Goal: Check status: Check status

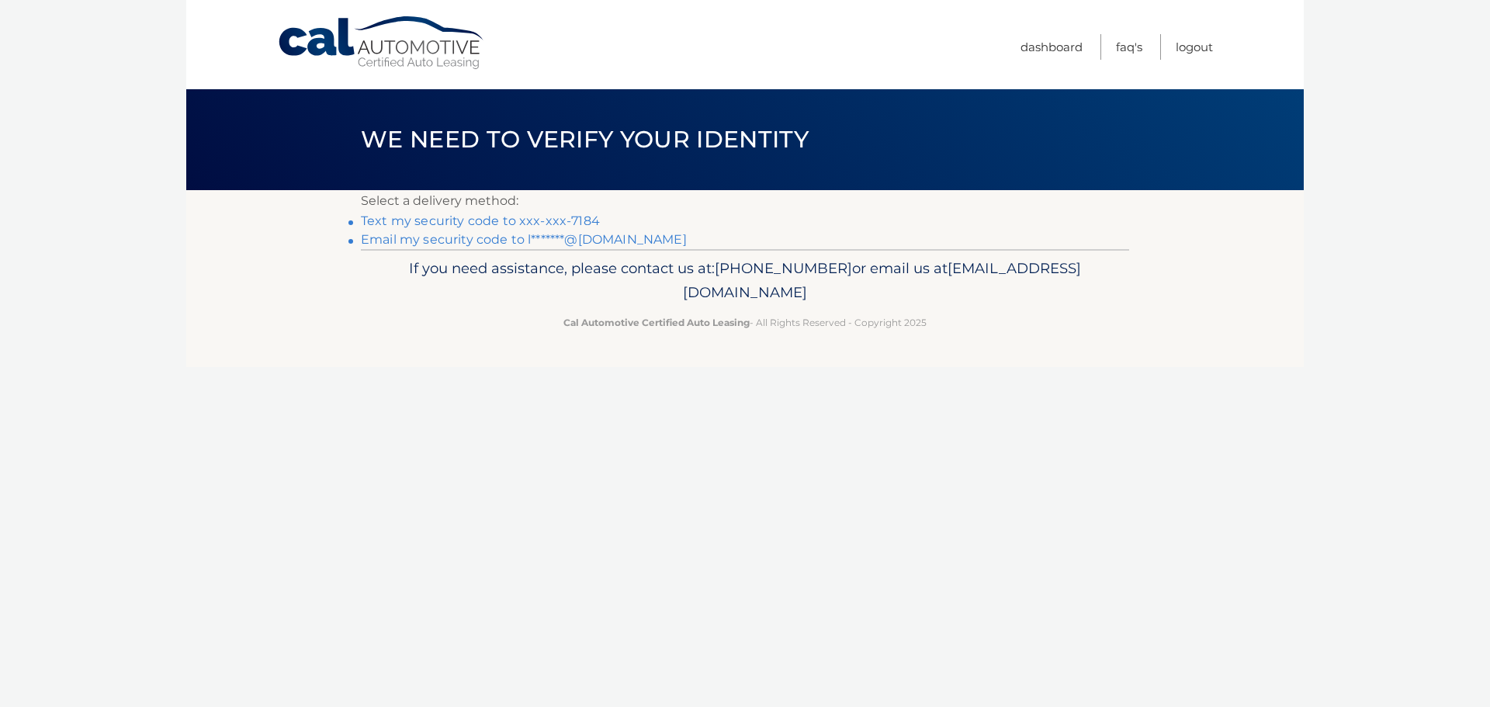
click at [513, 219] on link "Text my security code to xxx-xxx-7184" at bounding box center [480, 220] width 239 height 15
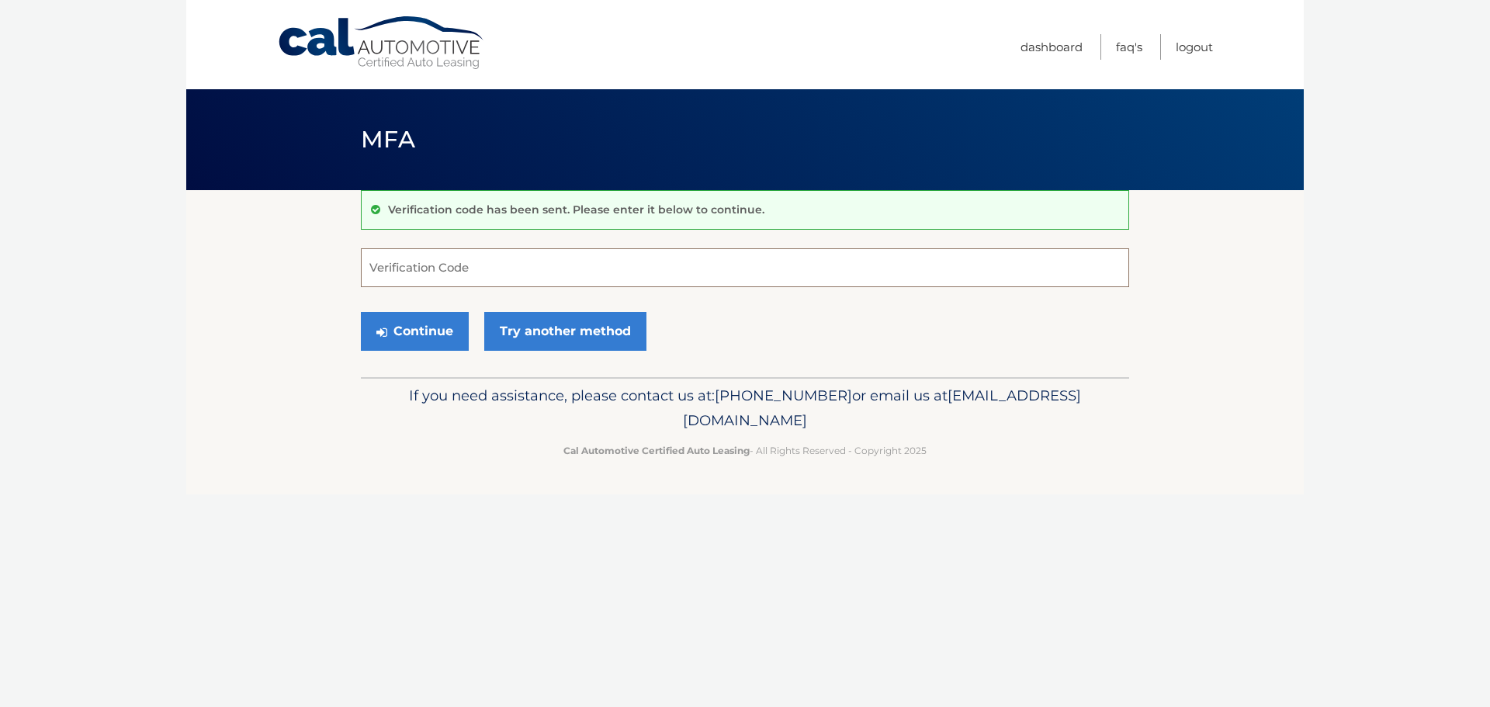
click at [459, 279] on input "Verification Code" at bounding box center [745, 267] width 768 height 39
type input "983081"
click at [361, 312] on button "Continue" at bounding box center [415, 331] width 108 height 39
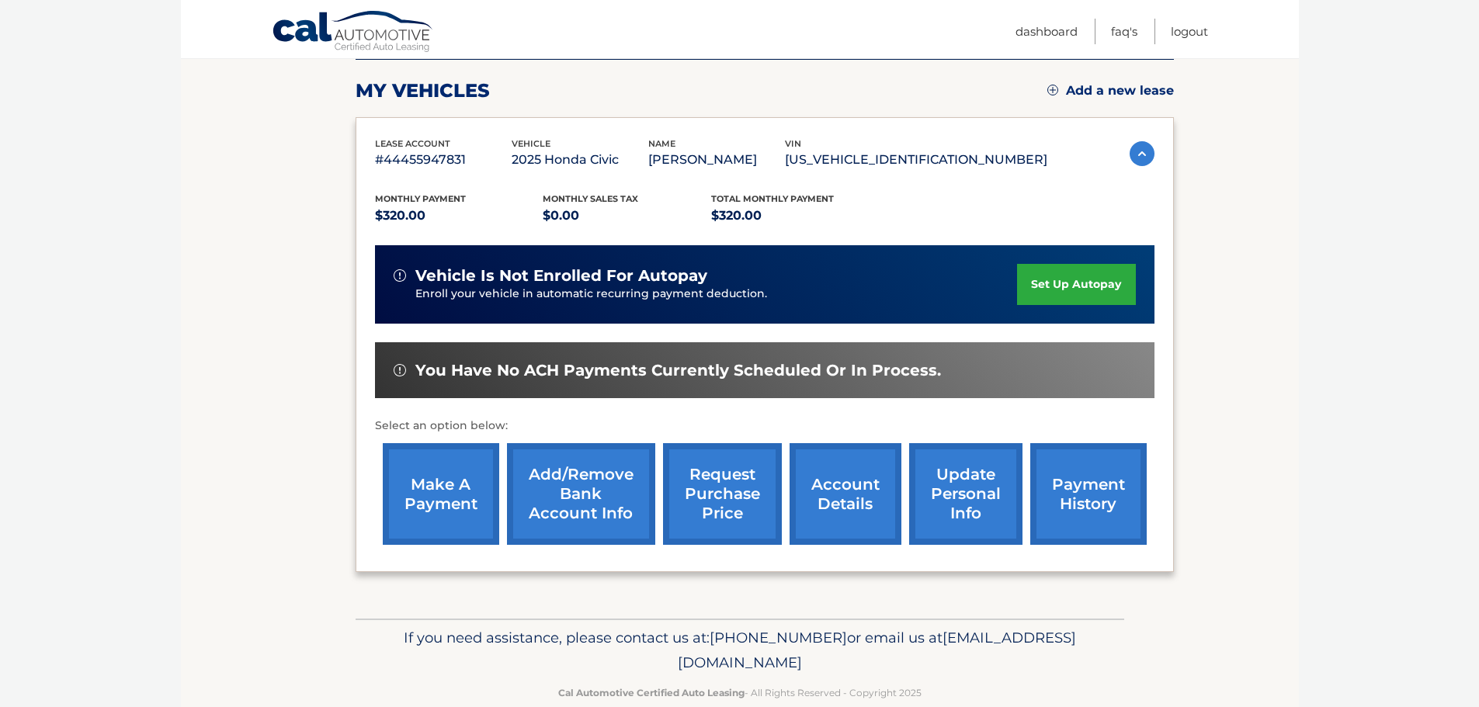
scroll to position [206, 0]
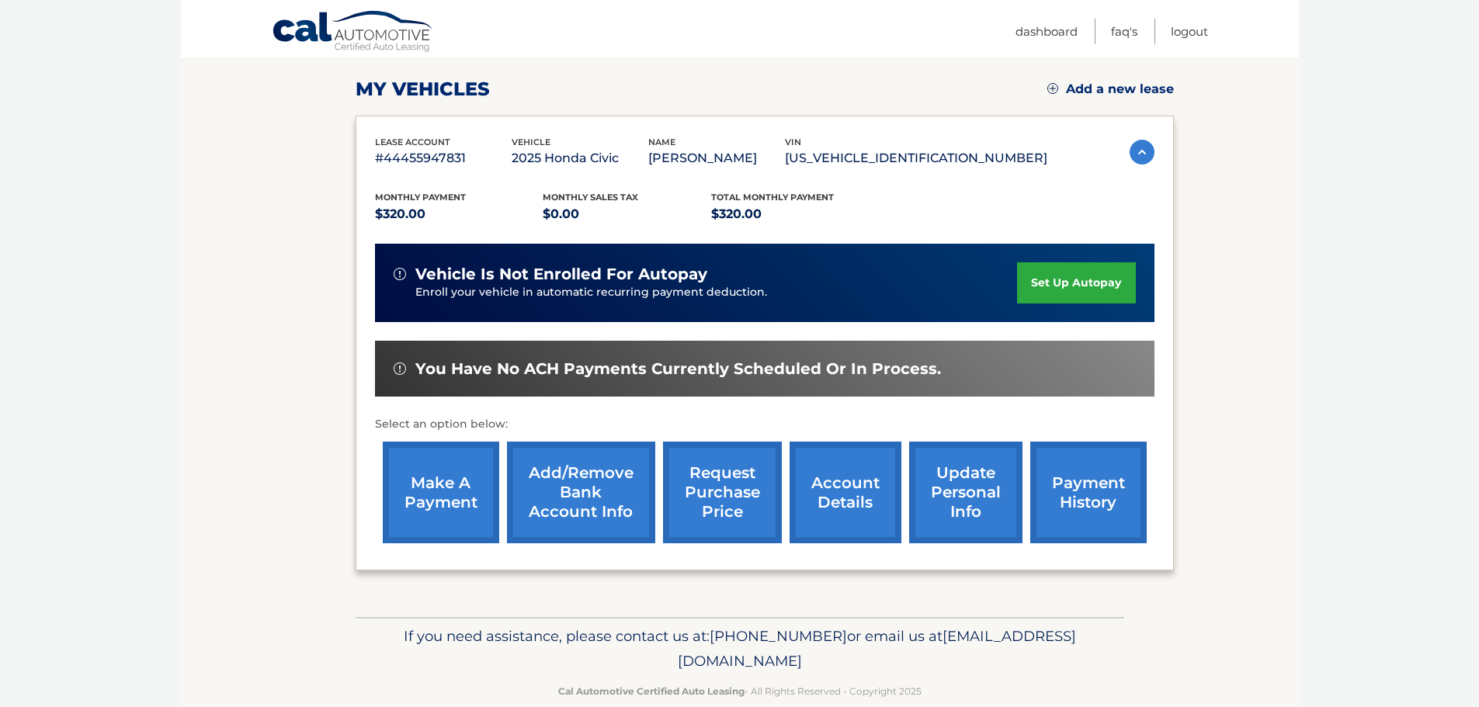
click at [1068, 503] on link "payment history" at bounding box center [1088, 493] width 116 height 102
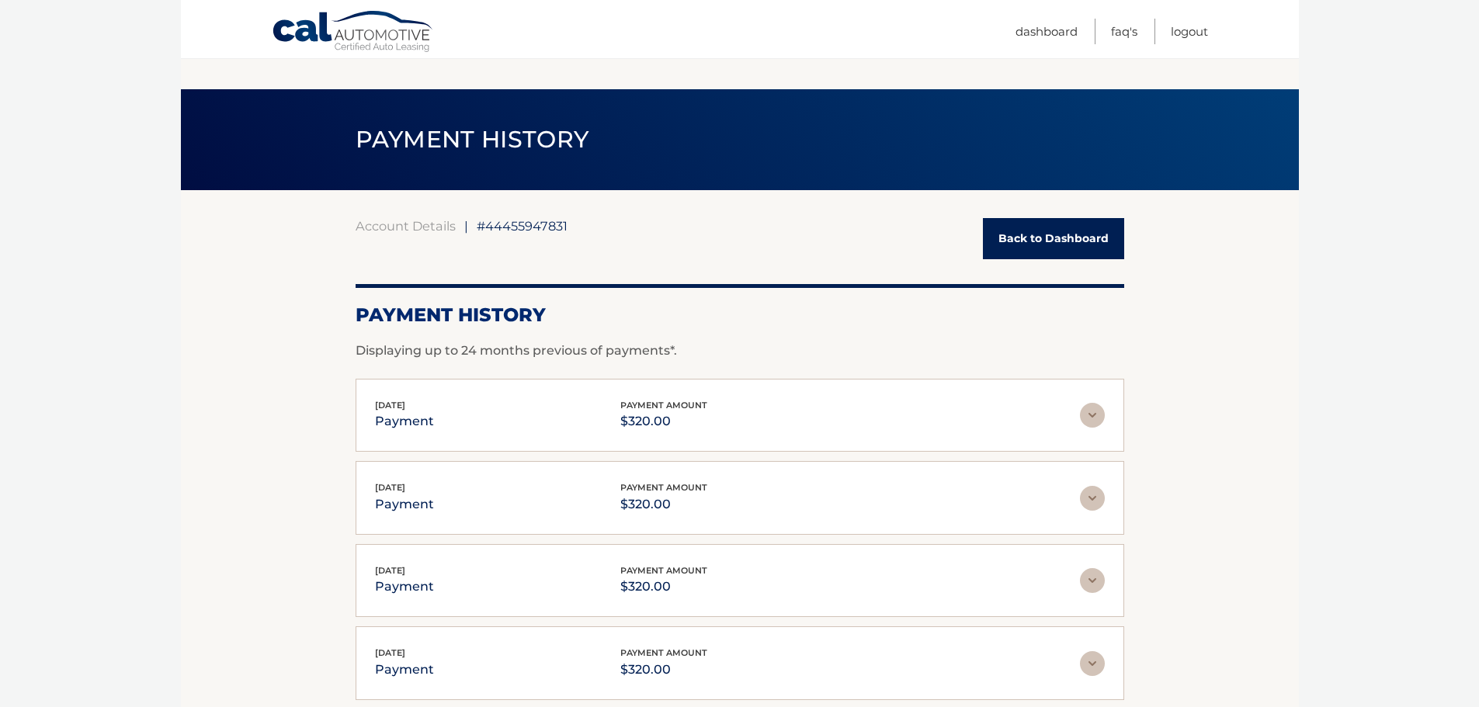
scroll to position [189, 0]
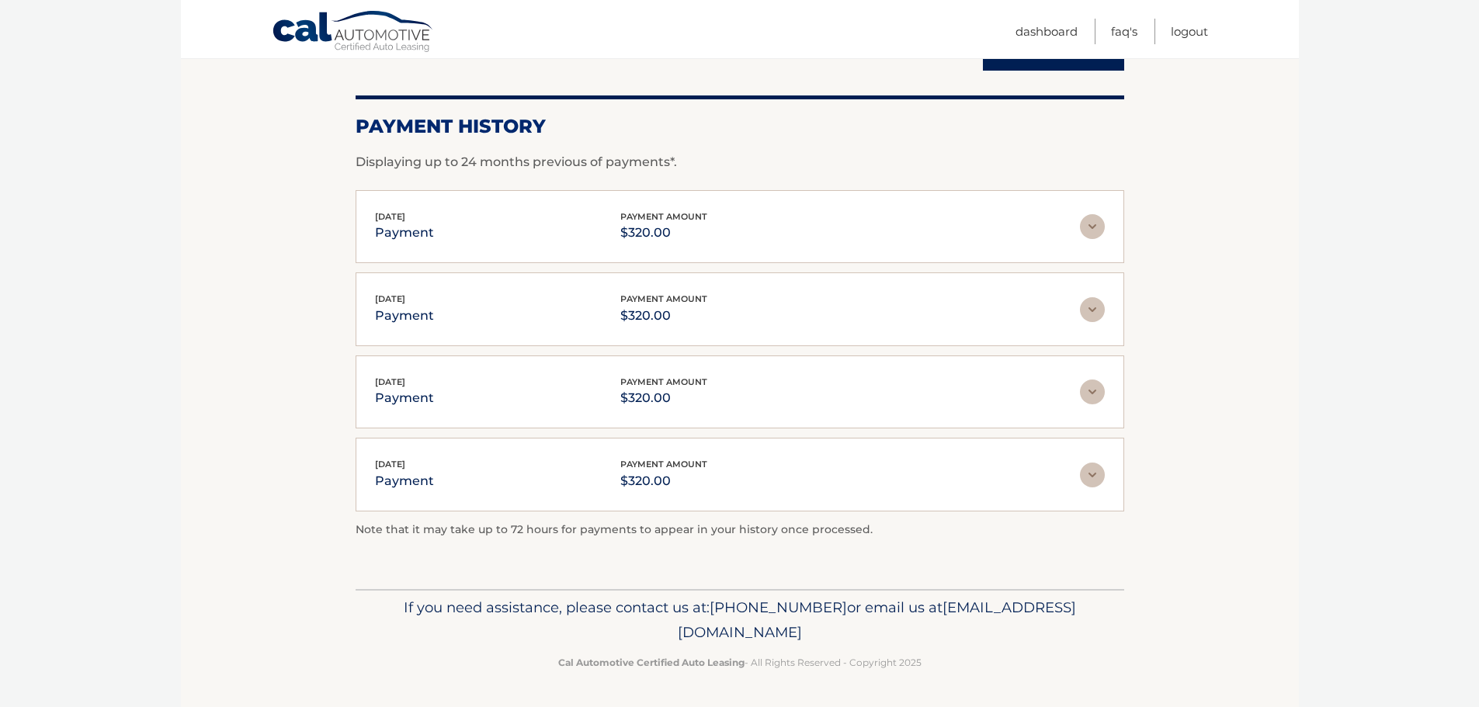
click at [1090, 224] on img at bounding box center [1092, 226] width 25 height 25
